Goal: Task Accomplishment & Management: Use online tool/utility

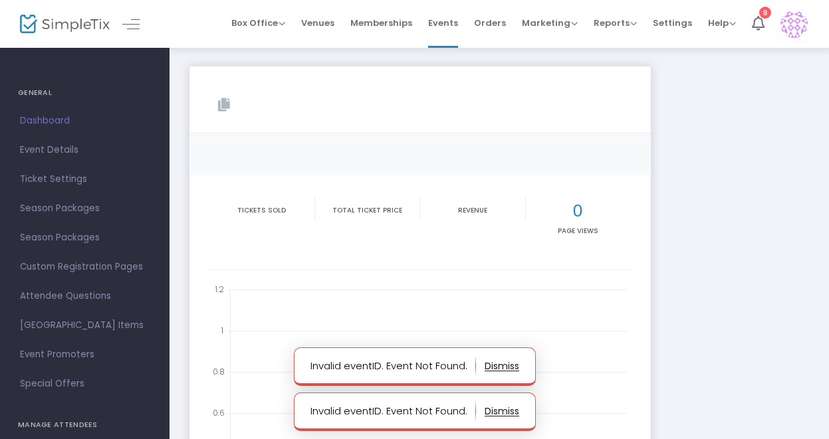
click at [46, 127] on span "Dashboard" at bounding box center [85, 120] width 130 height 17
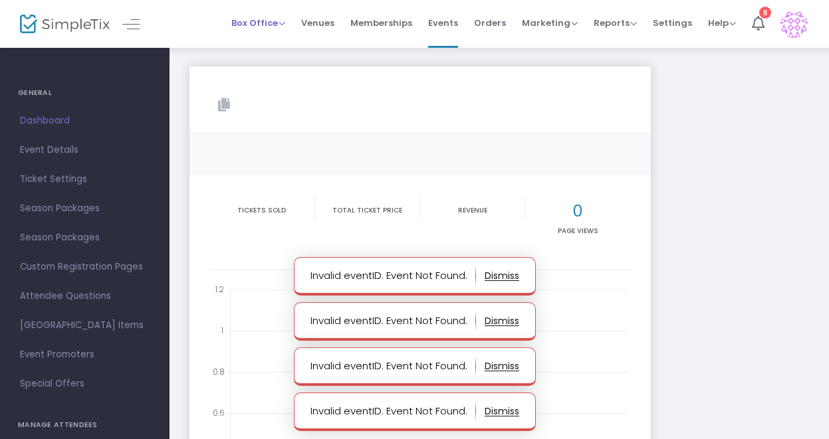
click at [257, 23] on span "Box Office" at bounding box center [258, 23] width 54 height 13
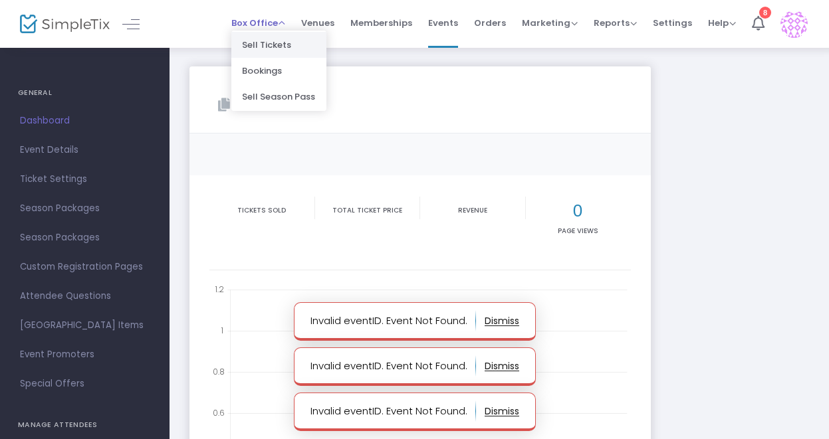
click at [263, 36] on li "Sell Tickets" at bounding box center [278, 45] width 95 height 26
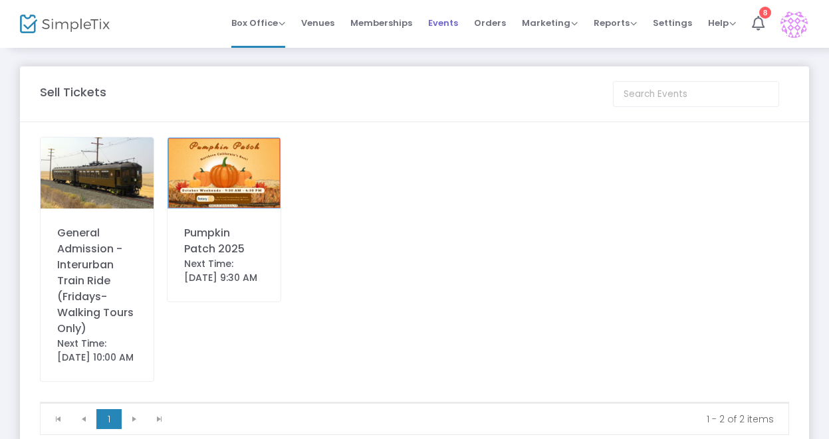
click at [446, 7] on span "Events" at bounding box center [443, 23] width 30 height 34
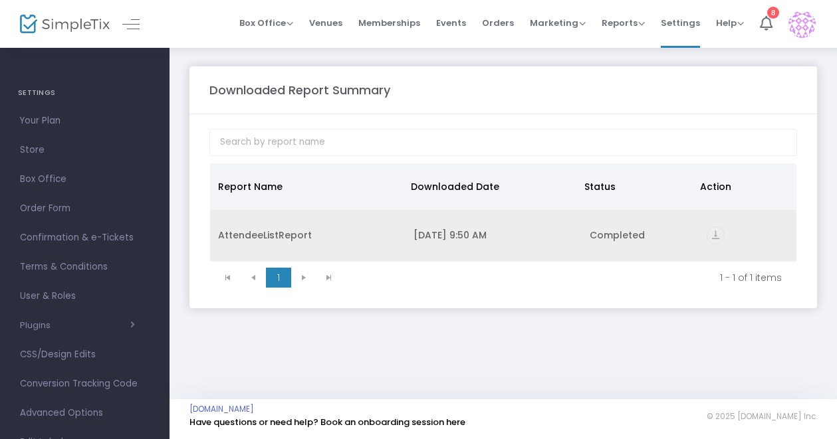
click at [716, 237] on icon "vertical_align_bottom" at bounding box center [716, 236] width 18 height 18
